Goal: Task Accomplishment & Management: Use online tool/utility

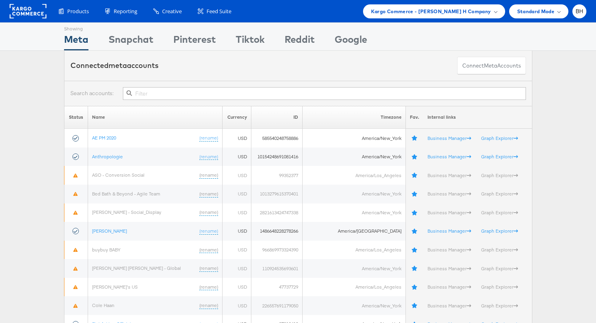
click at [491, 18] on div "Products Product Catalogs Enhance Your Product Catalog, Map Them to Publishers,…" at bounding box center [298, 11] width 596 height 22
click at [490, 11] on span "Kargo Commerce - Bradley H Company" at bounding box center [431, 11] width 120 height 8
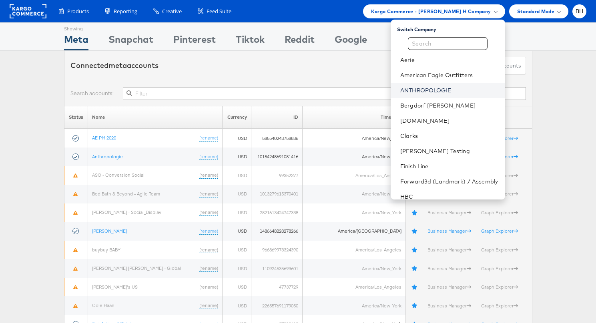
click at [449, 88] on link "ANTHROPOLOGIE" at bounding box center [449, 90] width 98 height 8
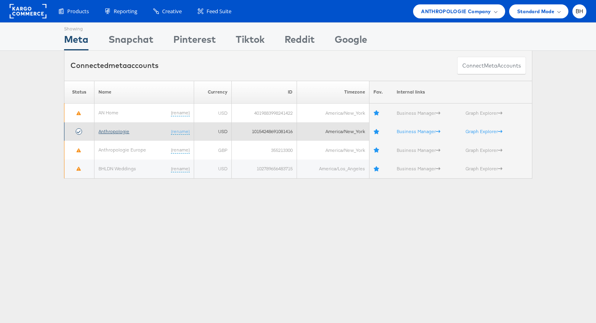
click at [116, 133] on link "Anthropologie" at bounding box center [113, 131] width 31 height 6
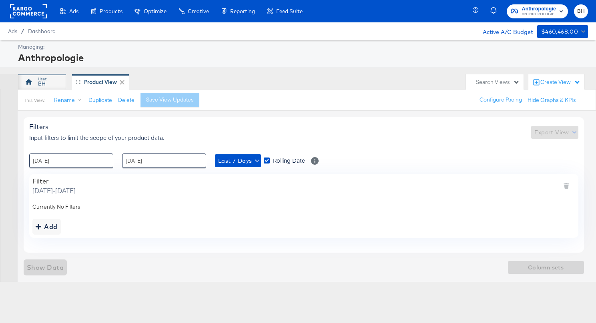
click at [50, 80] on div "BH" at bounding box center [42, 82] width 48 height 16
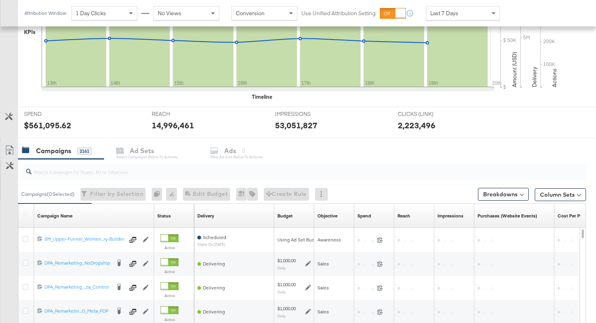
scroll to position [322, 0]
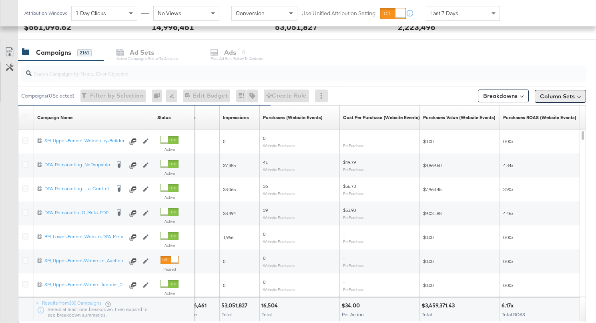
click at [569, 95] on button "Column Sets" at bounding box center [559, 96] width 51 height 13
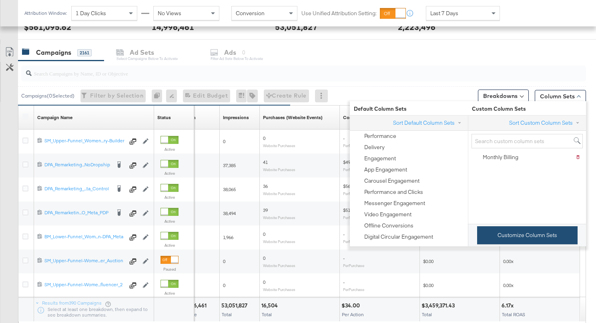
click at [501, 236] on button "Customize Column Sets" at bounding box center [527, 235] width 100 height 18
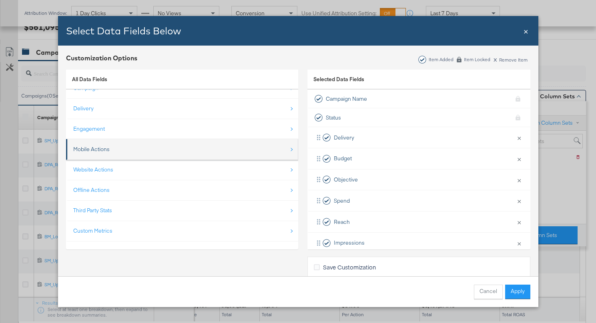
scroll to position [0, 0]
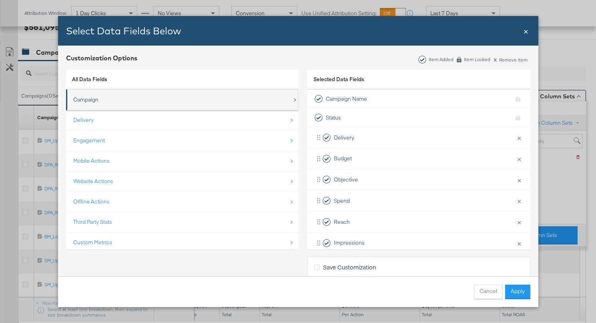
click at [200, 94] on div "Campaign" at bounding box center [182, 100] width 219 height 16
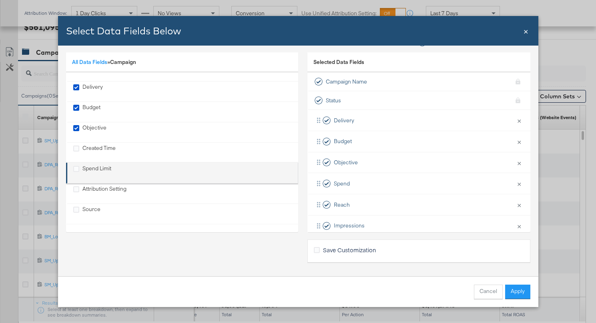
scroll to position [17, 0]
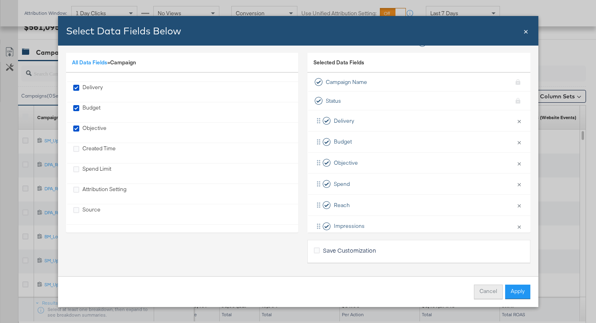
click at [491, 289] on button "Cancel" at bounding box center [488, 292] width 29 height 14
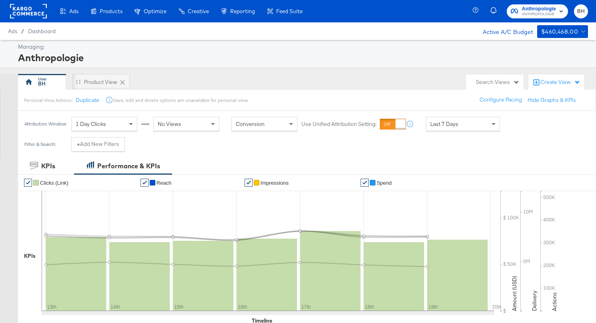
scroll to position [152, 0]
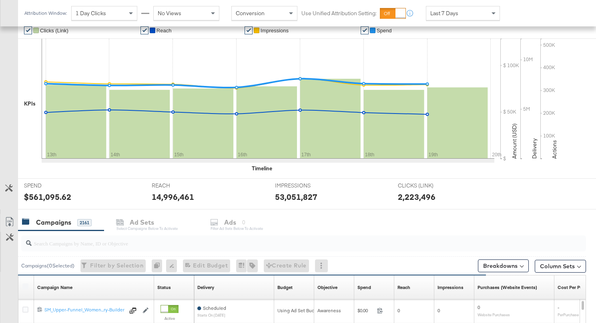
click at [70, 244] on input "search" at bounding box center [284, 240] width 504 height 16
paste input "6520689966225"
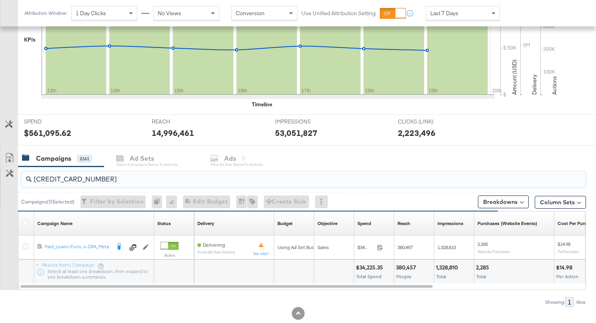
scroll to position [216, 0]
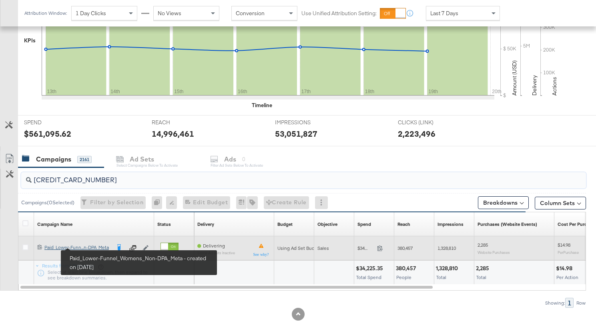
type input "6520689966225"
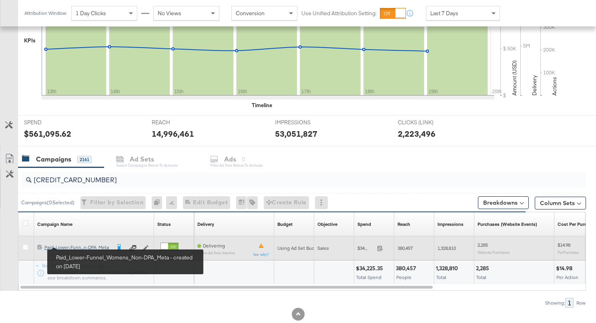
click at [91, 247] on div "Paid_Lower-Funnel_Womens_Non-DPA_Meta Paid_Lower-Funn...n-DPA_Meta" at bounding box center [77, 247] width 66 height 6
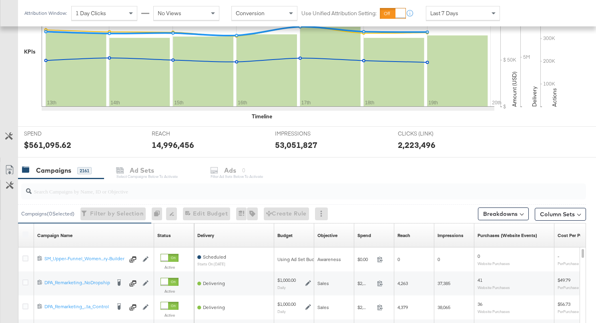
scroll to position [205, 0]
click at [54, 198] on div at bounding box center [303, 191] width 564 height 16
paste input "6520689966225"
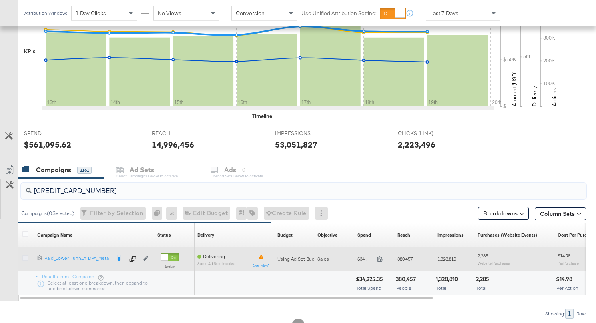
type input "6520689966225"
click at [25, 259] on icon at bounding box center [25, 258] width 6 height 6
click at [0, 0] on input "checkbox" at bounding box center [0, 0] width 0 height 0
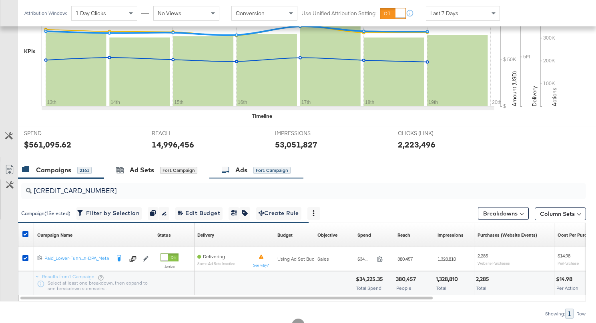
click at [243, 169] on div "Ads" at bounding box center [241, 170] width 12 height 9
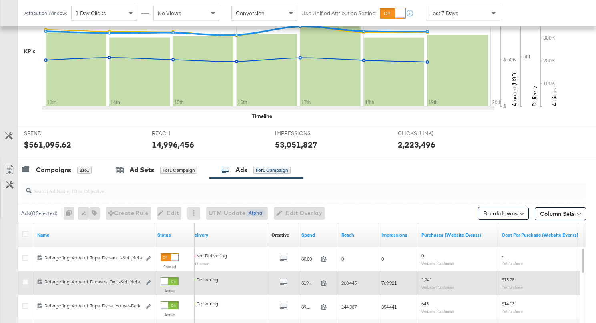
scroll to position [204, 0]
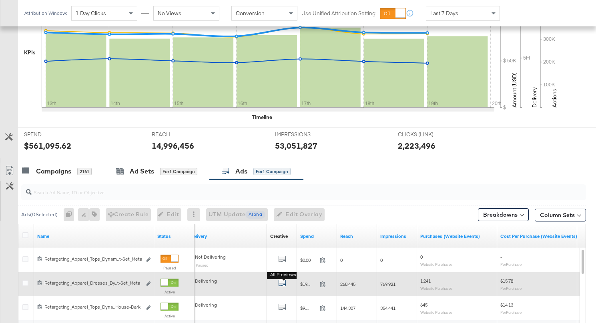
click at [282, 283] on icon "default" at bounding box center [282, 283] width 8 height 8
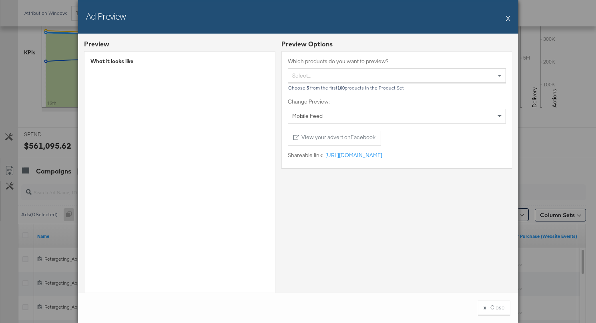
click at [507, 22] on button "X" at bounding box center [508, 18] width 4 height 16
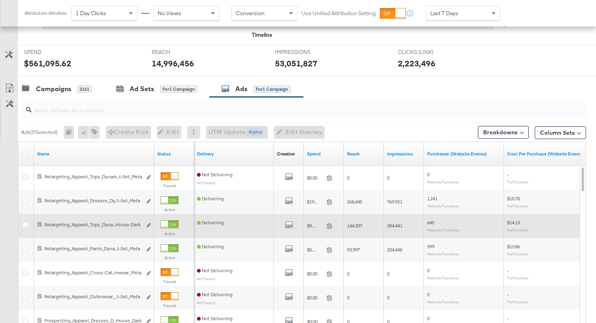
scroll to position [286, 0]
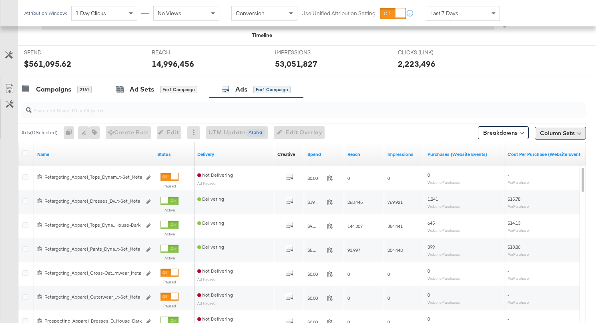
click at [572, 134] on button "Column Sets" at bounding box center [559, 133] width 51 height 13
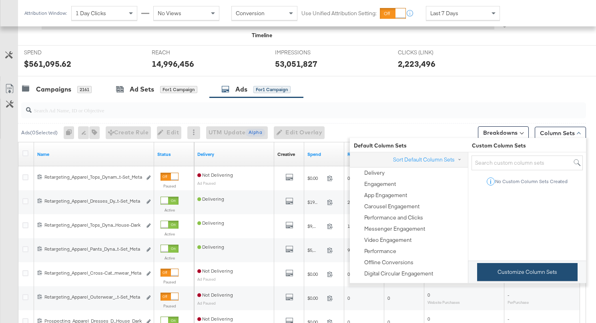
click at [502, 274] on button "Customize Column Sets" at bounding box center [527, 272] width 100 height 18
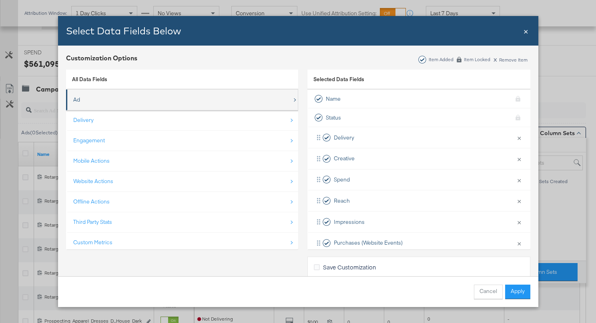
click at [120, 99] on div "Ad" at bounding box center [182, 100] width 219 height 16
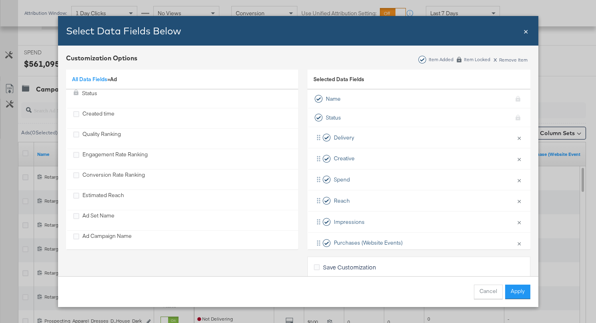
scroll to position [0, 0]
click at [87, 80] on link "All Data Fields" at bounding box center [89, 79] width 35 height 7
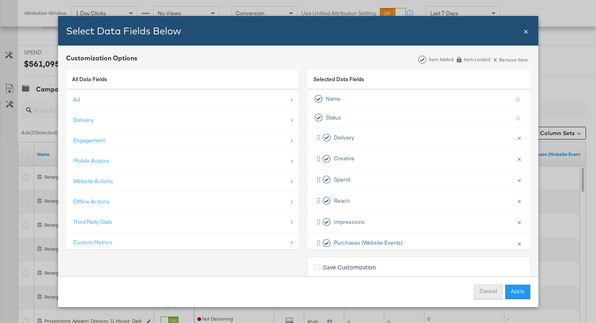
click at [483, 290] on button "Cancel" at bounding box center [488, 292] width 29 height 14
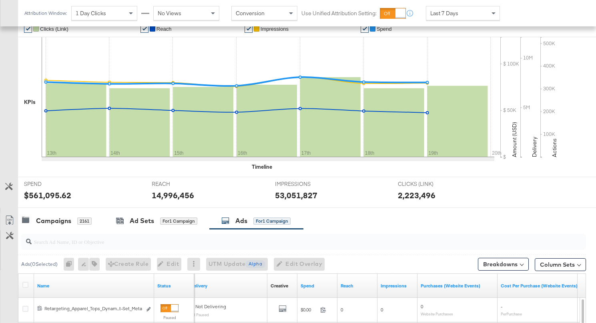
scroll to position [262, 0]
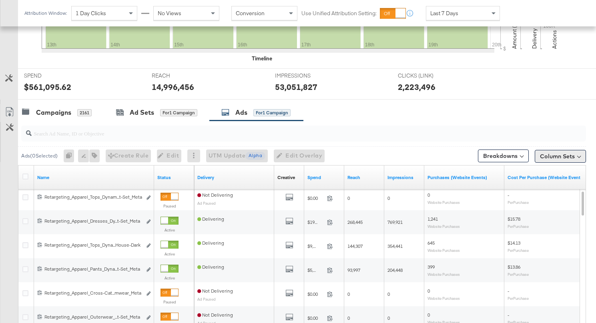
click at [578, 161] on button "Column Sets" at bounding box center [559, 156] width 51 height 13
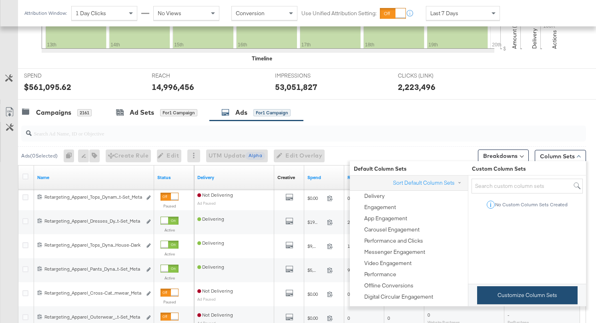
click at [508, 289] on button "Customize Column Sets" at bounding box center [527, 295] width 100 height 18
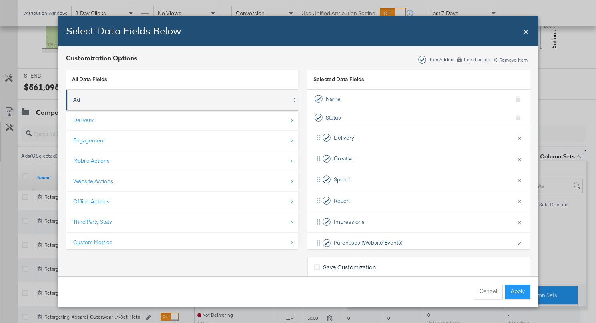
click at [182, 99] on div "Ad" at bounding box center [182, 100] width 219 height 16
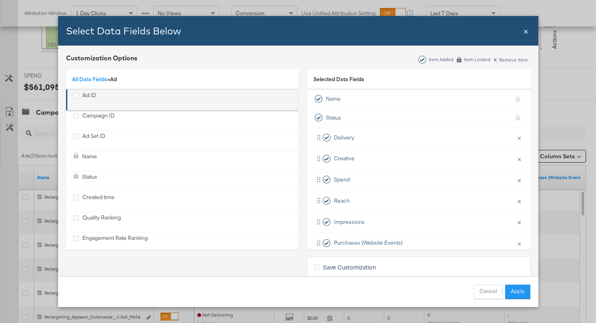
click at [162, 96] on div "Ad ID" at bounding box center [182, 100] width 219 height 16
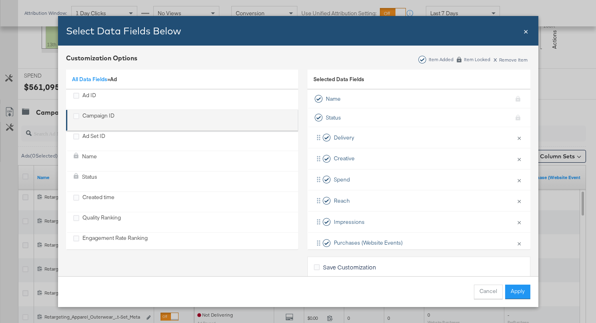
click at [153, 116] on div "Campaign ID" at bounding box center [182, 120] width 219 height 16
click at [75, 120] on div "Campaign ID" at bounding box center [76, 116] width 6 height 9
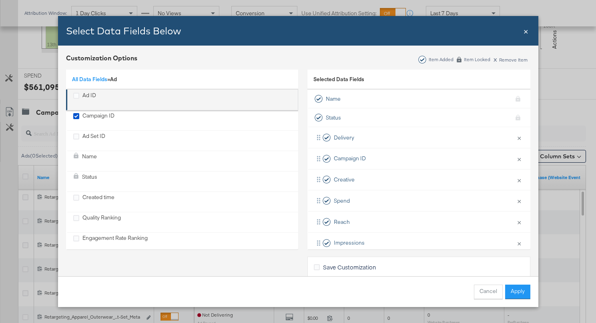
click at [76, 99] on div "Ad ID" at bounding box center [76, 96] width 6 height 9
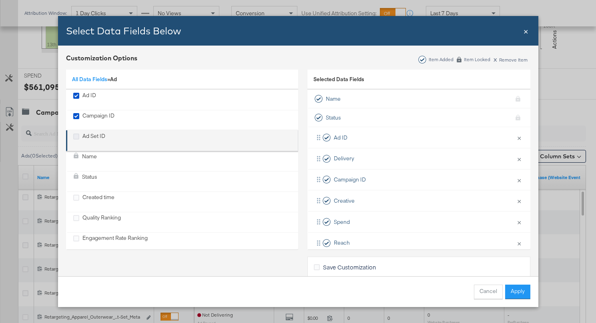
click at [76, 139] on icon "Ad Set ID" at bounding box center [76, 137] width 6 height 6
click at [0, 0] on input "Ad Set ID" at bounding box center [0, 0] width 0 height 0
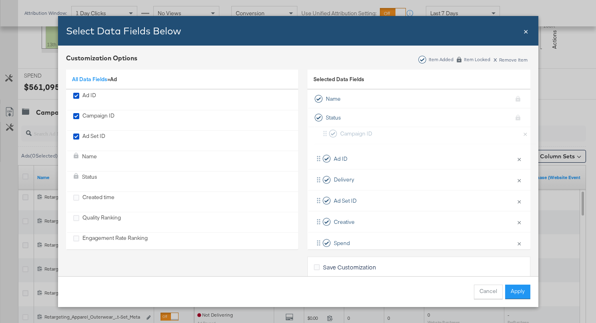
drag, startPoint x: 317, startPoint y: 201, endPoint x: 323, endPoint y: 132, distance: 69.5
click at [323, 132] on div "Ad ID × Remove from KPIs Delivery × Remove from KPIs Ad Set ID × Remove from KP…" at bounding box center [418, 253] width 223 height 253
drag, startPoint x: 312, startPoint y: 204, endPoint x: 315, endPoint y: 152, distance: 52.5
click at [315, 152] on div "Campaign ID × Remove from KPIs Ad ID × Remove from KPIs Delivery × Remove from …" at bounding box center [418, 253] width 223 height 253
drag, startPoint x: 316, startPoint y: 182, endPoint x: 319, endPoint y: 132, distance: 50.5
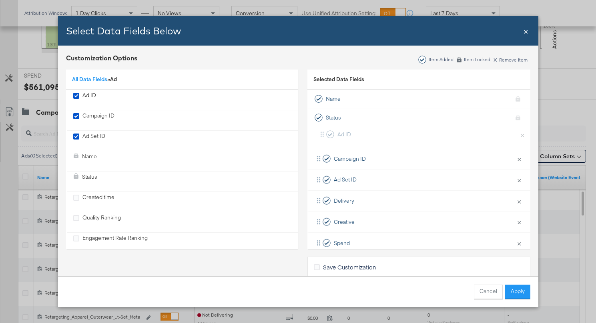
click at [319, 132] on div "Campaign ID × Remove from KPIs Ad Set ID × Remove from KPIs Ad ID × Remove from…" at bounding box center [418, 253] width 223 height 253
click at [518, 292] on button "Apply" at bounding box center [517, 292] width 25 height 14
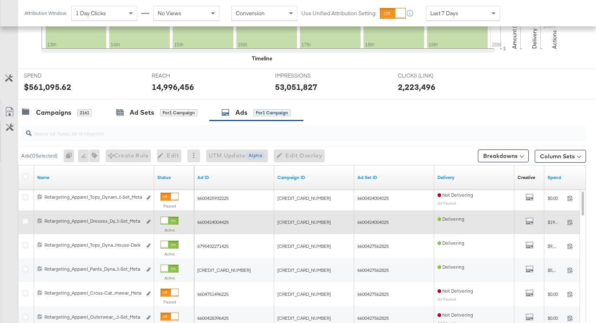
click at [213, 221] on span "6600424004425" at bounding box center [212, 222] width 31 height 6
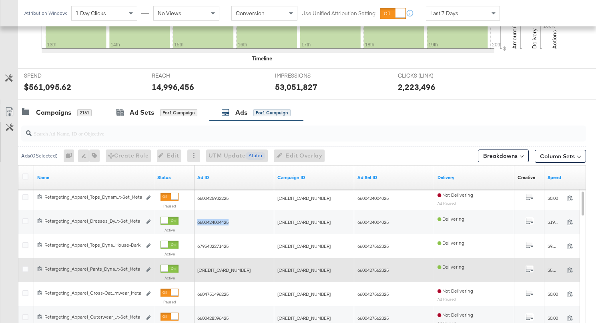
copy span "6600424004425"
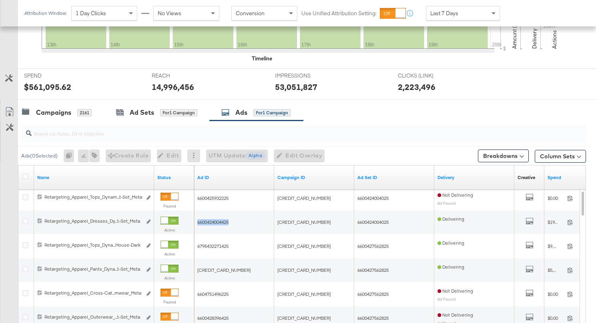
scroll to position [0, 0]
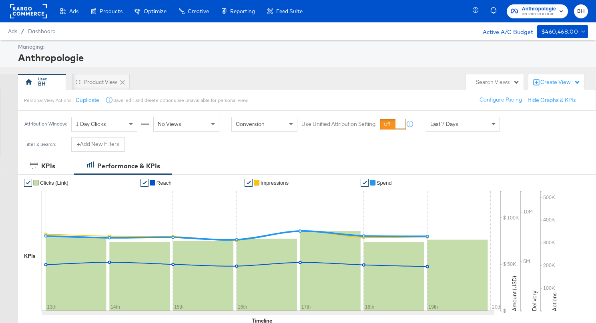
click at [32, 14] on rect at bounding box center [28, 11] width 37 height 14
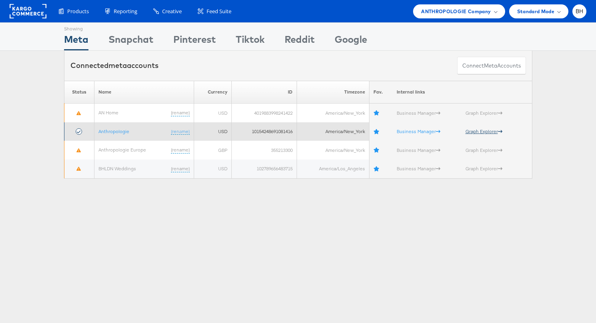
click at [475, 132] on link "Graph Explorer" at bounding box center [483, 131] width 37 height 6
